Goal: Information Seeking & Learning: Find specific fact

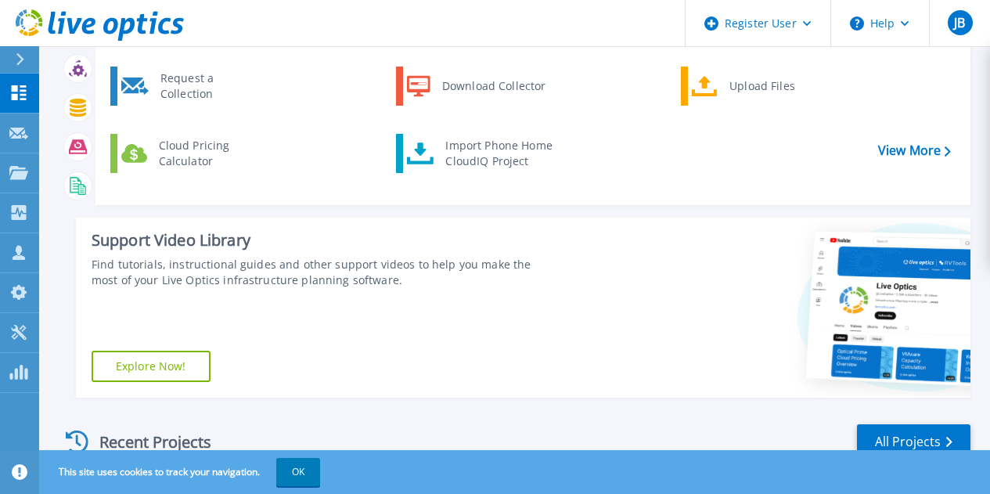
scroll to position [77, 0]
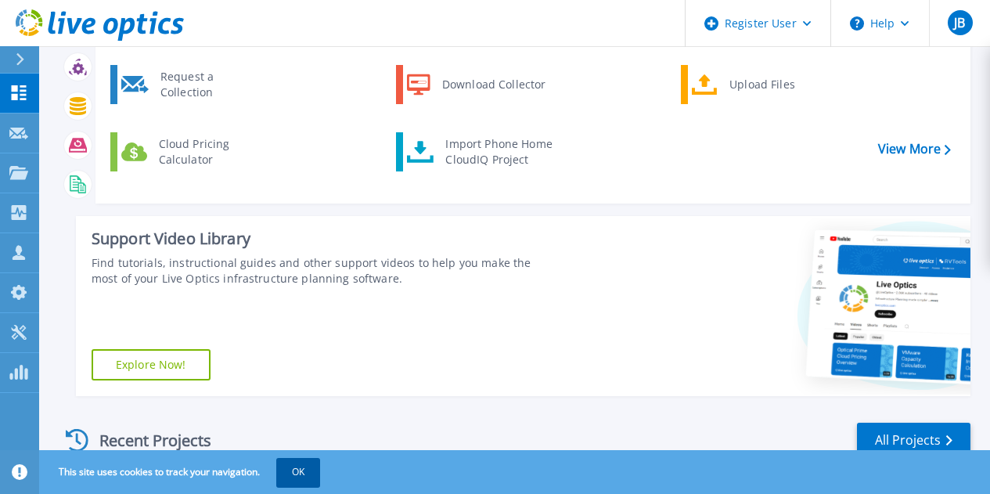
click at [320, 468] on button "OK" at bounding box center [298, 472] width 44 height 28
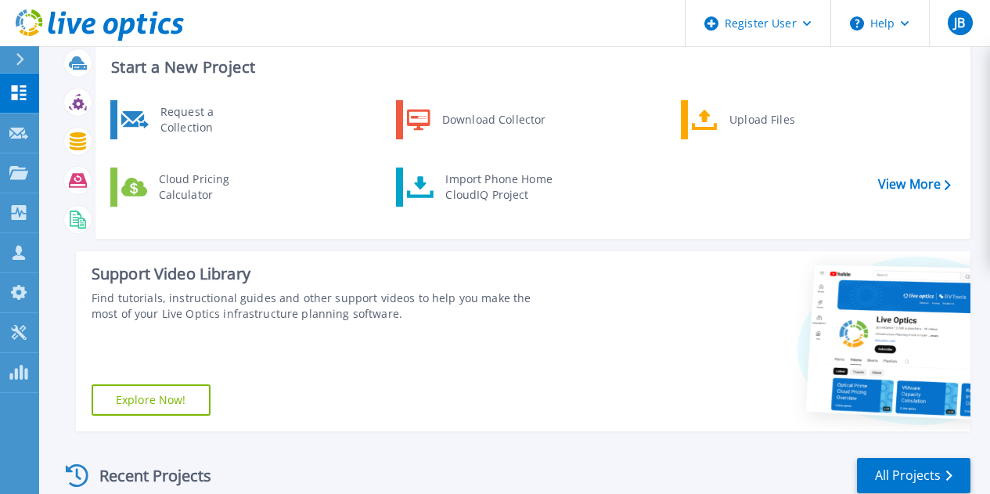
scroll to position [0, 0]
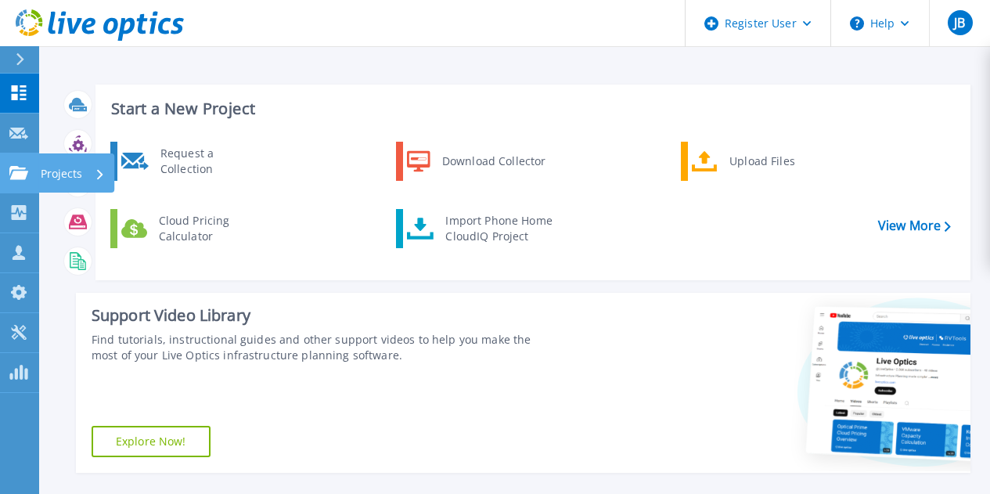
click at [26, 168] on icon at bounding box center [18, 172] width 19 height 13
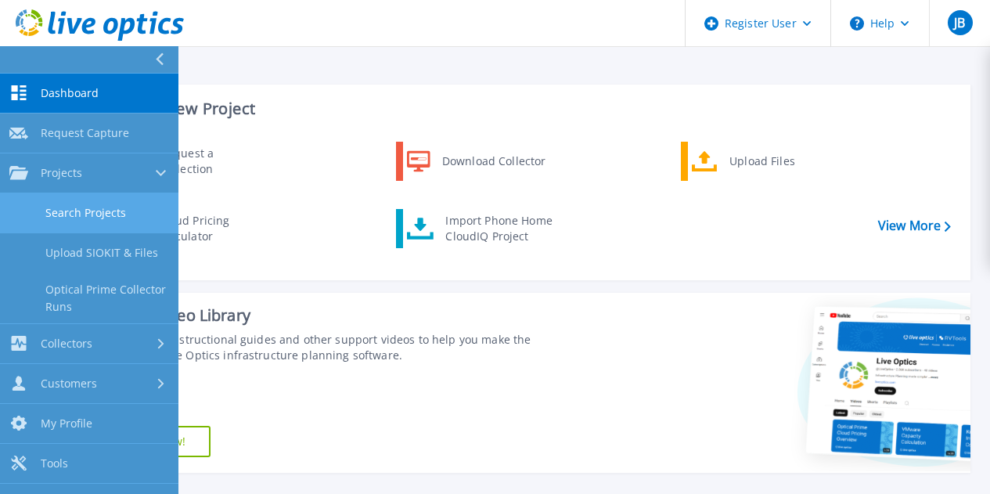
click at [67, 203] on link "Search Projects" at bounding box center [89, 213] width 178 height 40
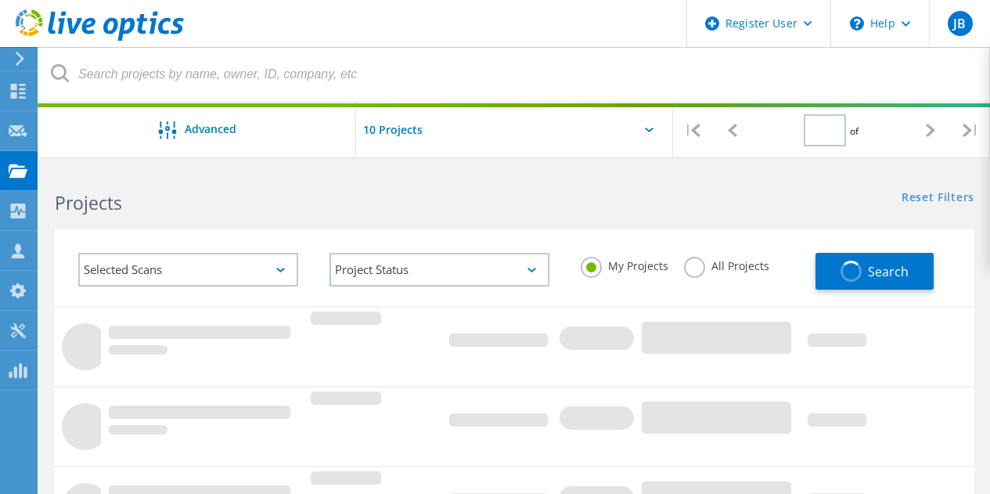
type input "1"
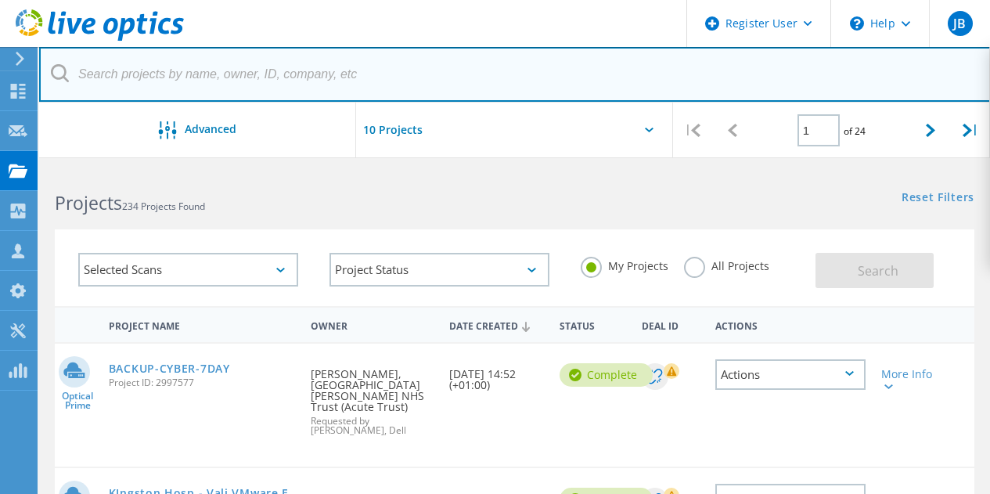
click at [300, 85] on input "text" at bounding box center [514, 74] width 951 height 55
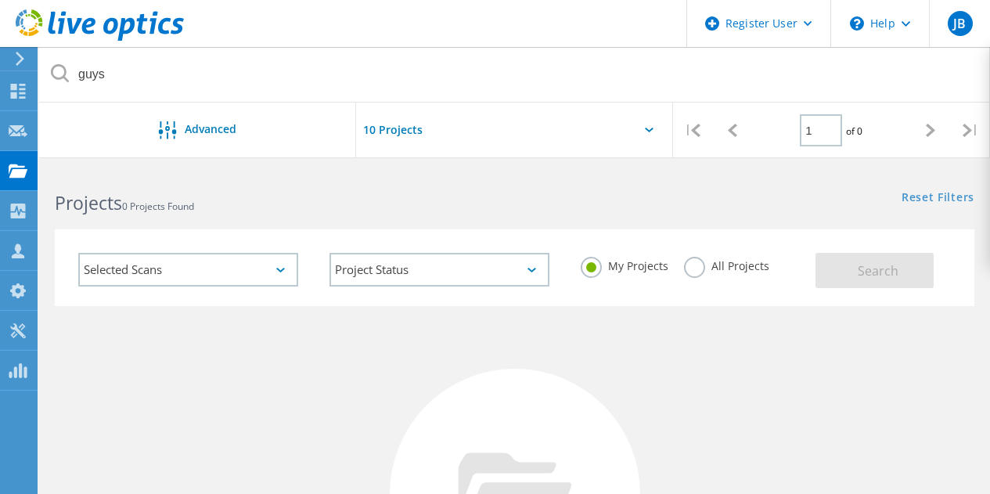
click at [684, 258] on label "All Projects" at bounding box center [726, 264] width 85 height 15
click at [0, 0] on input "All Projects" at bounding box center [0, 0] width 0 height 0
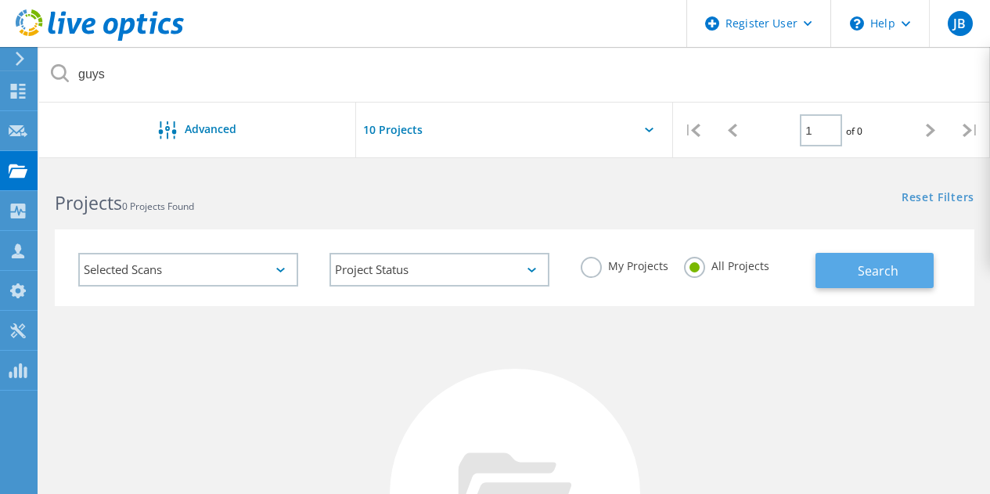
click at [853, 276] on button "Search" at bounding box center [874, 270] width 118 height 35
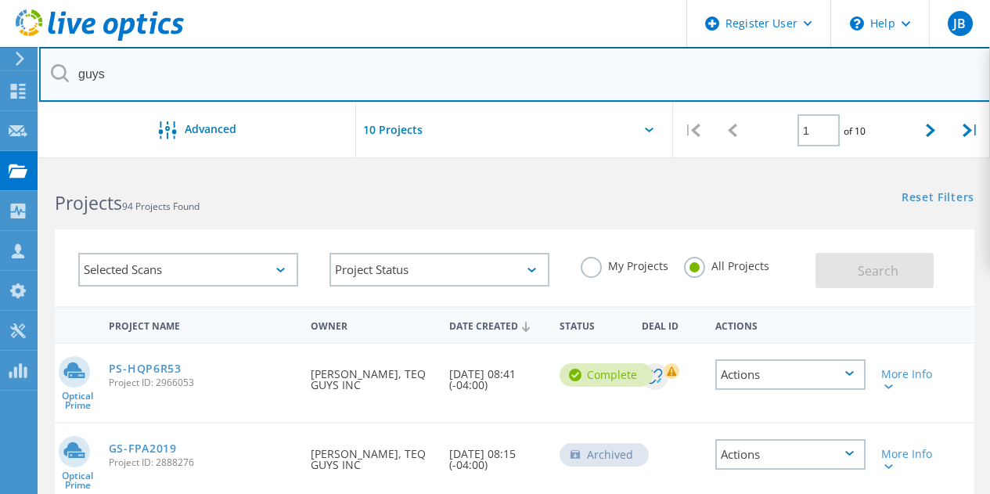
click at [148, 77] on input "guys" at bounding box center [514, 74] width 951 height 55
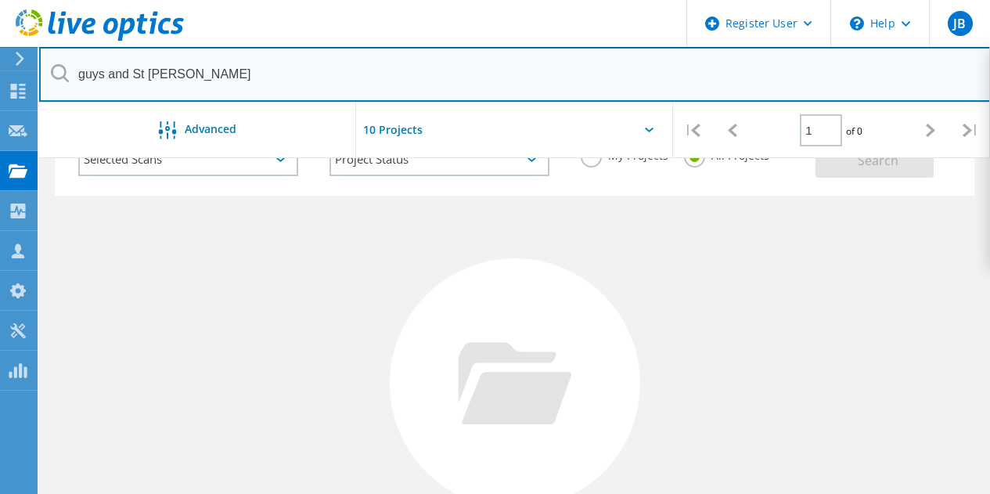
scroll to position [111, 0]
click at [232, 80] on input "guys and St [PERSON_NAME]" at bounding box center [514, 74] width 951 height 55
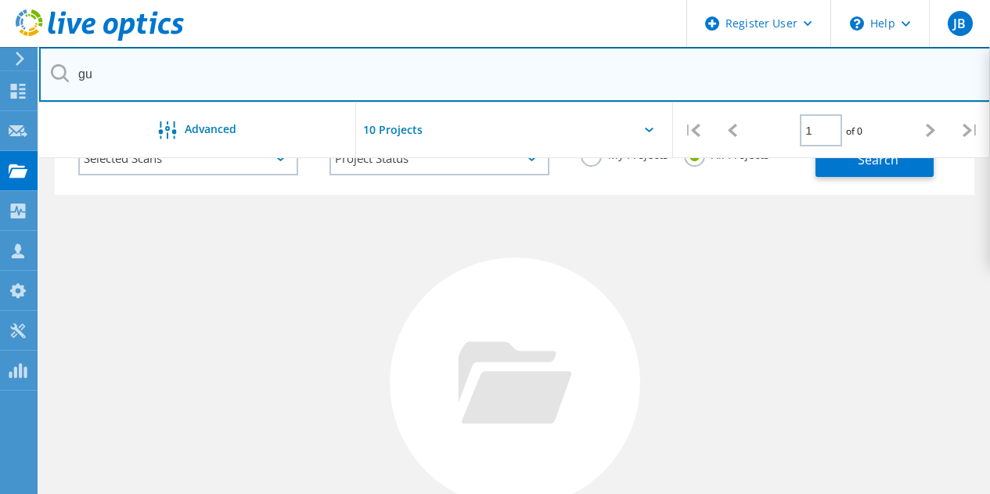
type input "g"
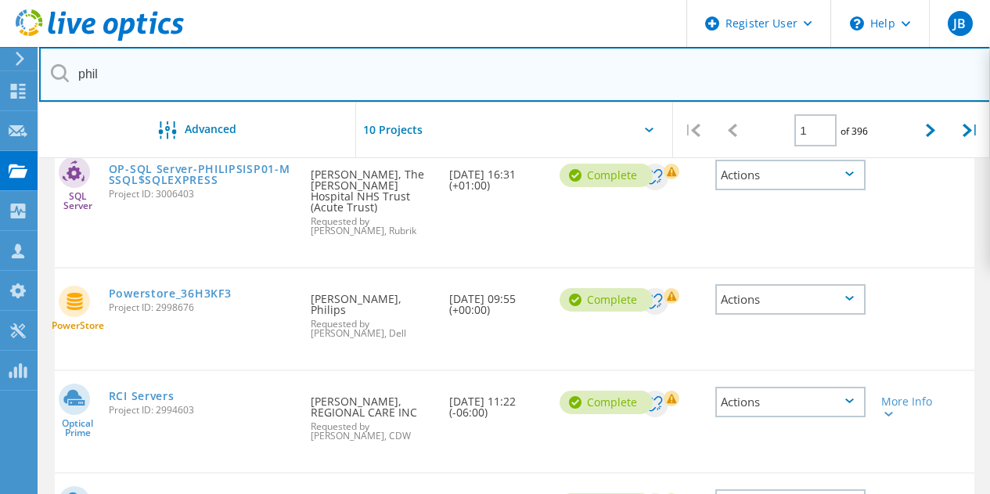
scroll to position [0, 0]
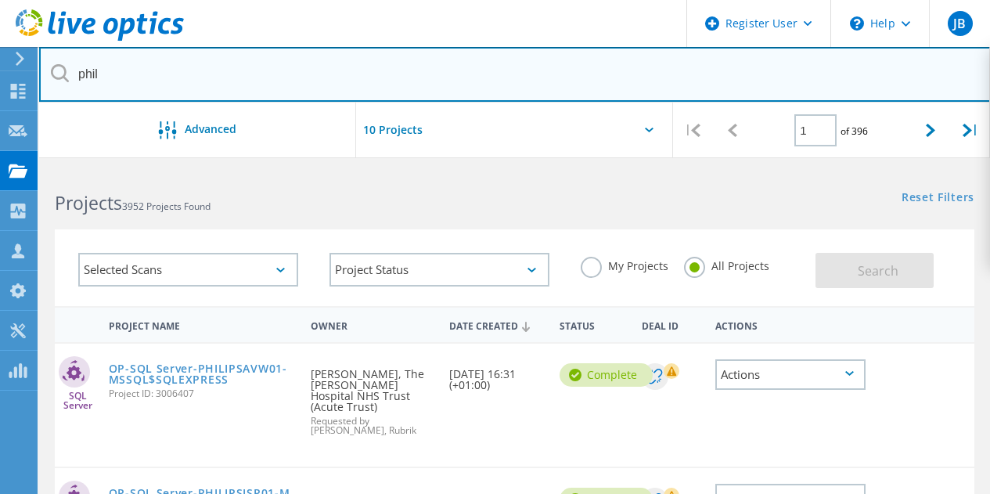
click at [127, 85] on input "phil" at bounding box center [514, 74] width 951 height 55
type input "p"
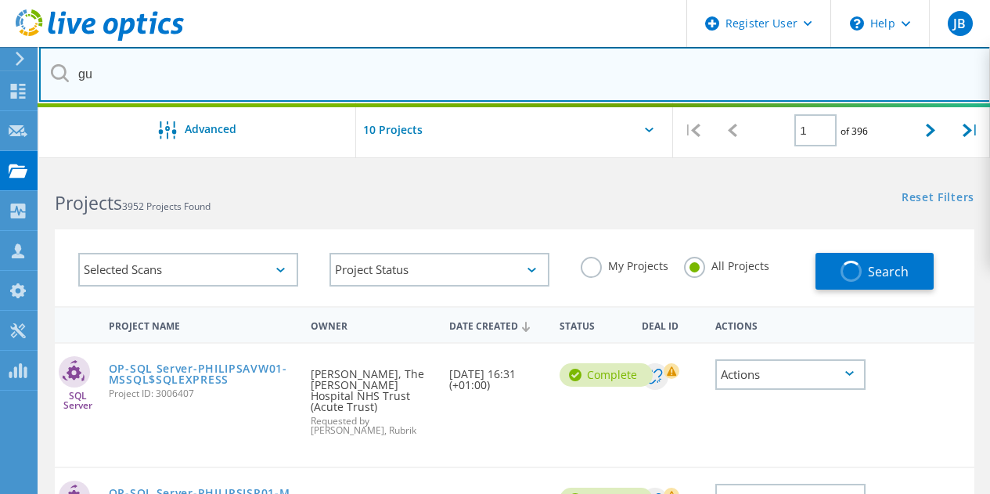
type input "g"
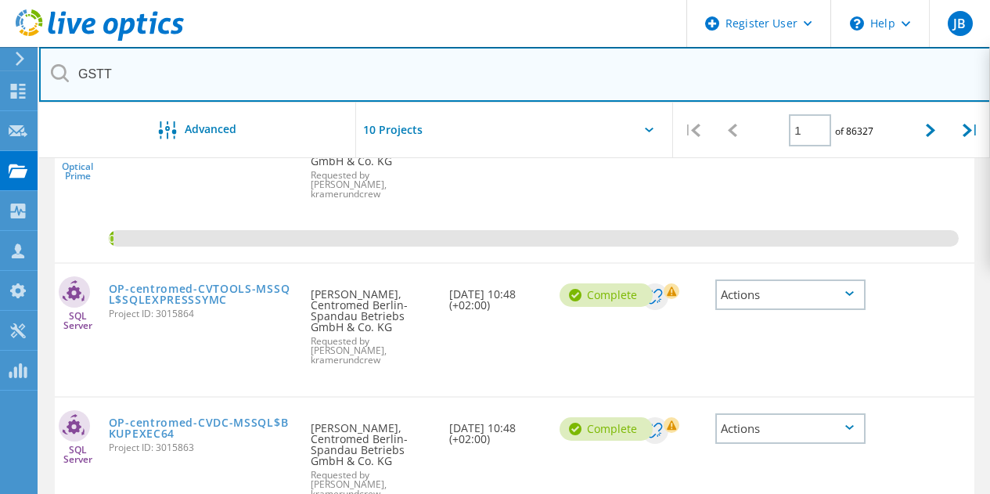
scroll to position [750, 0]
click at [225, 77] on input "GST" at bounding box center [514, 74] width 951 height 55
type input "G"
click at [82, 74] on input "@[DOMAIN_NAME]" at bounding box center [514, 74] width 951 height 55
click at [441, 72] on input "[EMAIL_ADDRESS][DOMAIN_NAME]" at bounding box center [514, 74] width 951 height 55
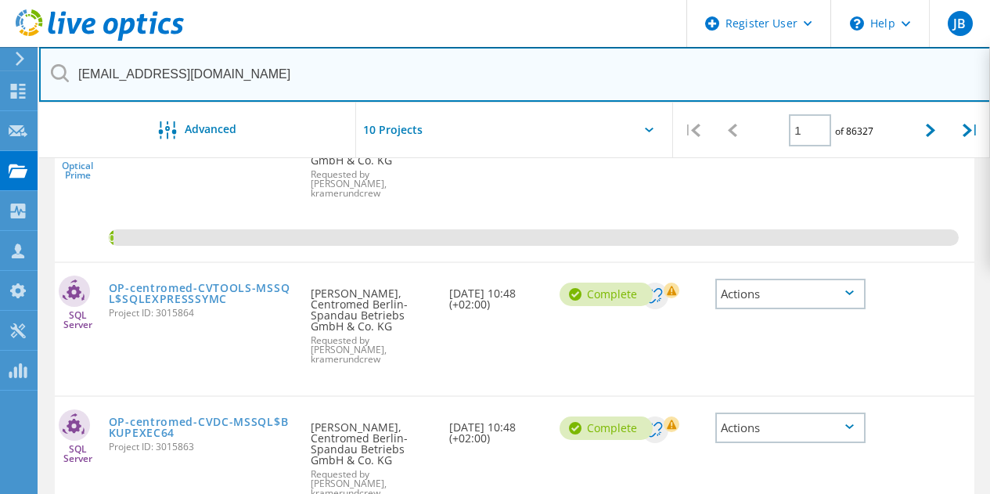
type input "[EMAIL_ADDRESS][DOMAIN_NAME]"
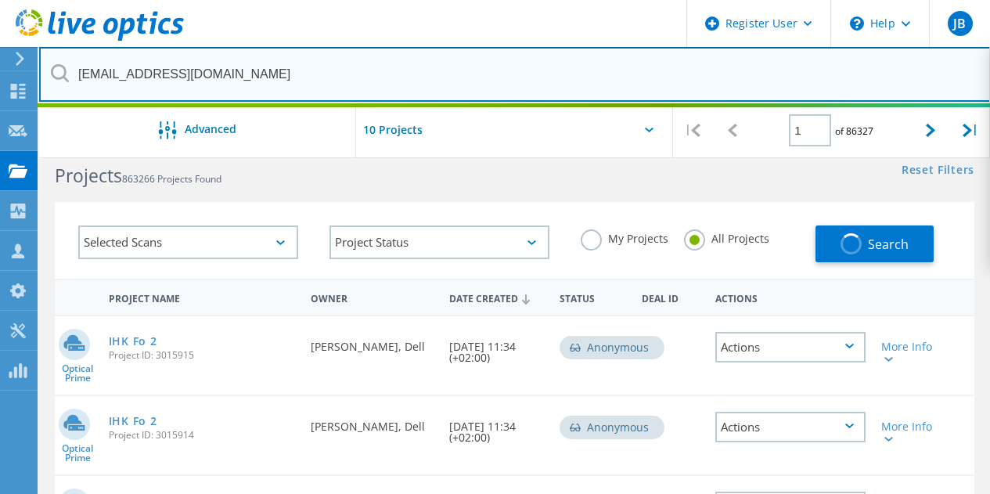
scroll to position [0, 0]
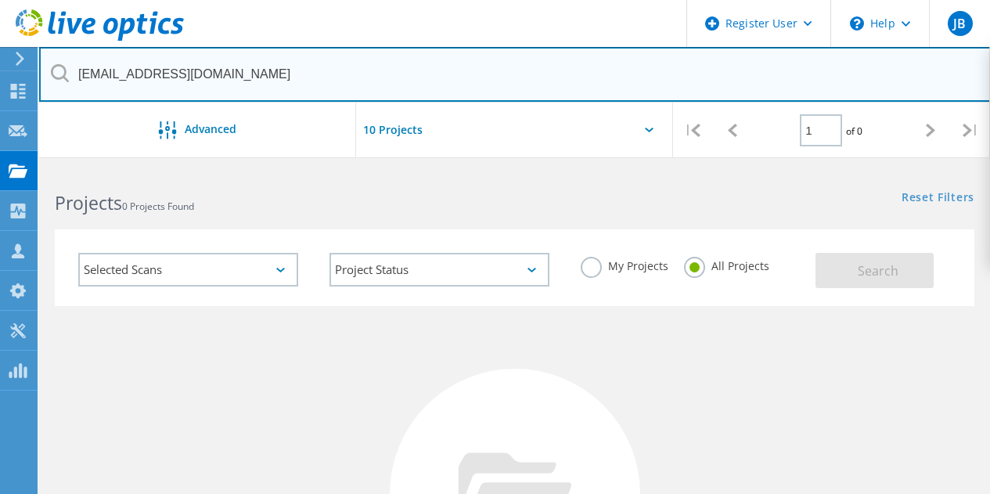
click at [207, 77] on input "[EMAIL_ADDRESS][DOMAIN_NAME]" at bounding box center [514, 74] width 951 height 55
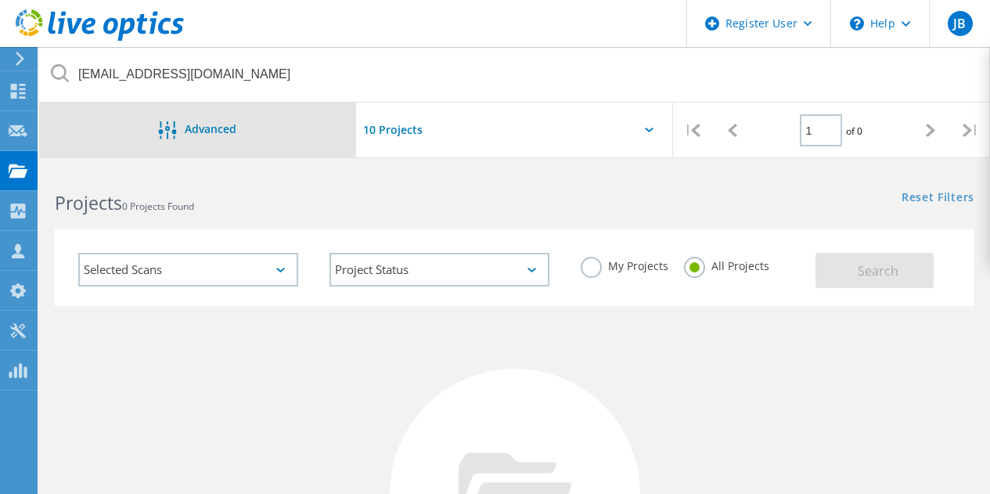
click at [203, 133] on span "Advanced" at bounding box center [211, 129] width 52 height 11
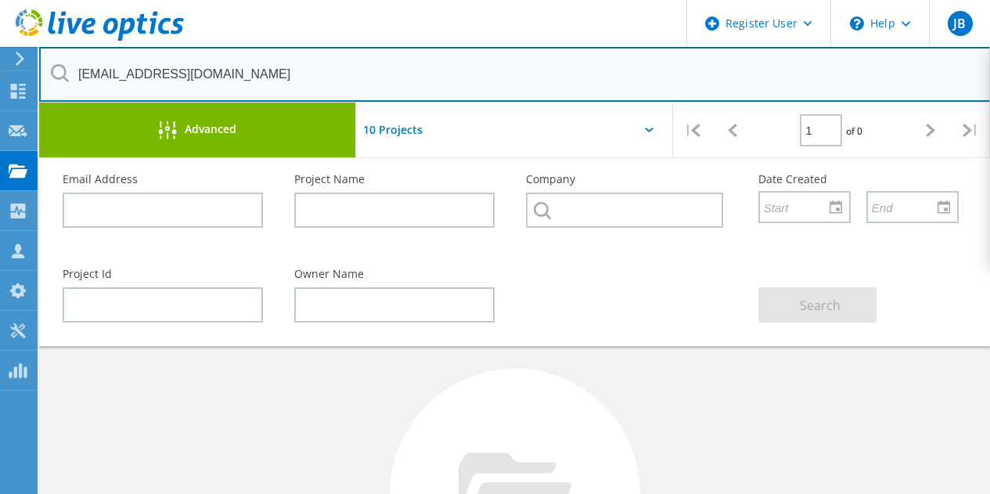
click at [210, 71] on input "[EMAIL_ADDRESS][DOMAIN_NAME]" at bounding box center [514, 74] width 951 height 55
